Goal: Information Seeking & Learning: Learn about a topic

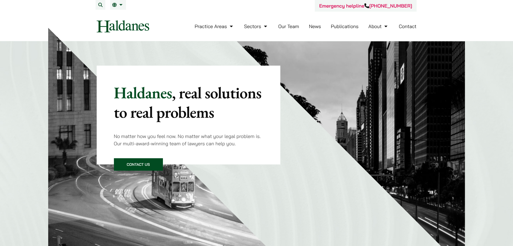
click at [296, 26] on link "Our Team" at bounding box center [288, 26] width 21 height 6
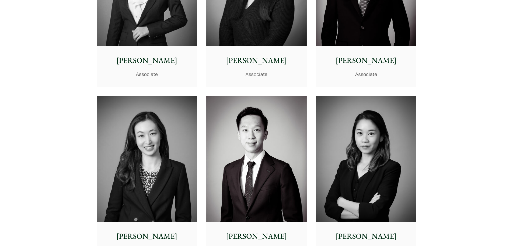
scroll to position [1749, 0]
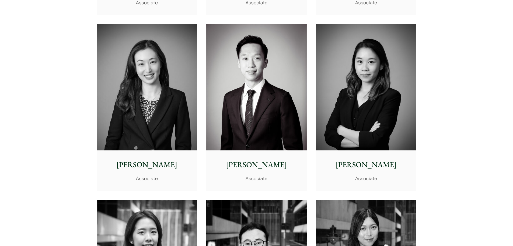
click at [136, 71] on img at bounding box center [147, 87] width 101 height 126
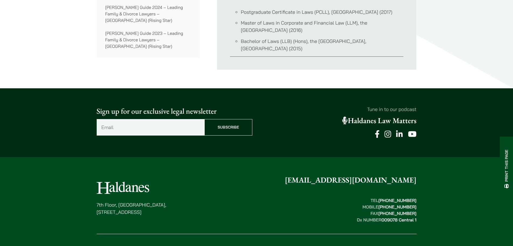
scroll to position [376, 0]
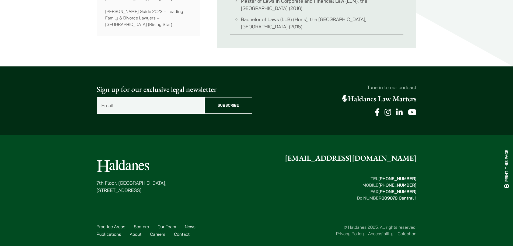
click at [158, 231] on link "Careers" at bounding box center [157, 233] width 15 height 5
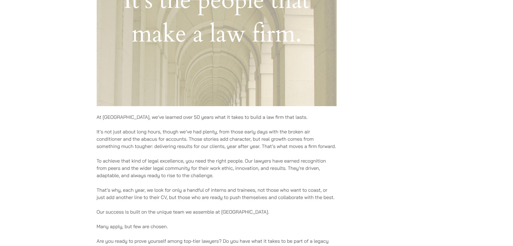
scroll to position [404, 0]
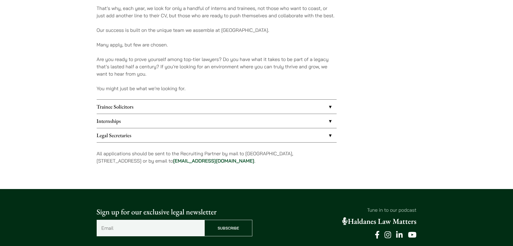
click at [251, 111] on link "Trainee Solicitors" at bounding box center [217, 106] width 240 height 14
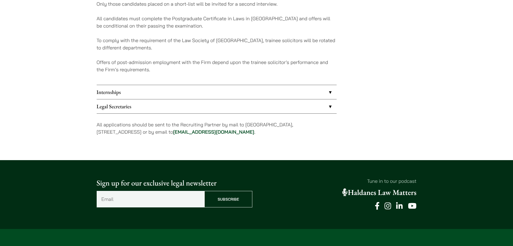
scroll to position [566, 0]
